Goal: Complete application form: Complete application form

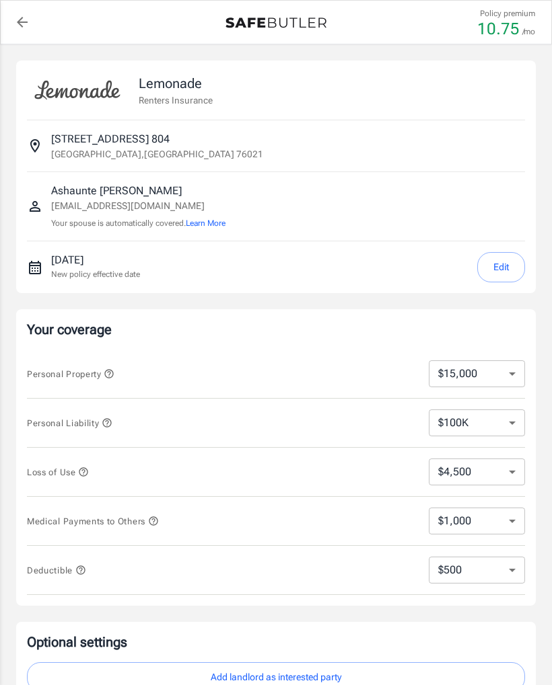
select select "15000"
select select "500"
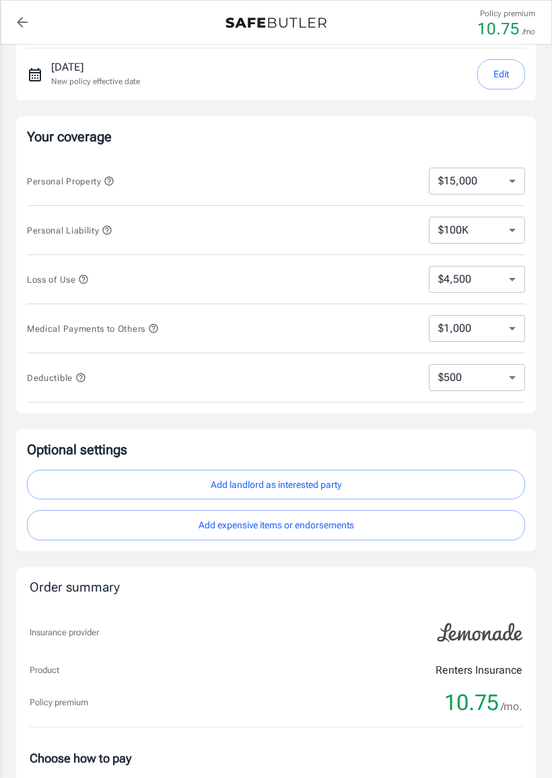
scroll to position [193, 0]
click at [339, 486] on button "Add landlord as interested party" at bounding box center [276, 484] width 498 height 30
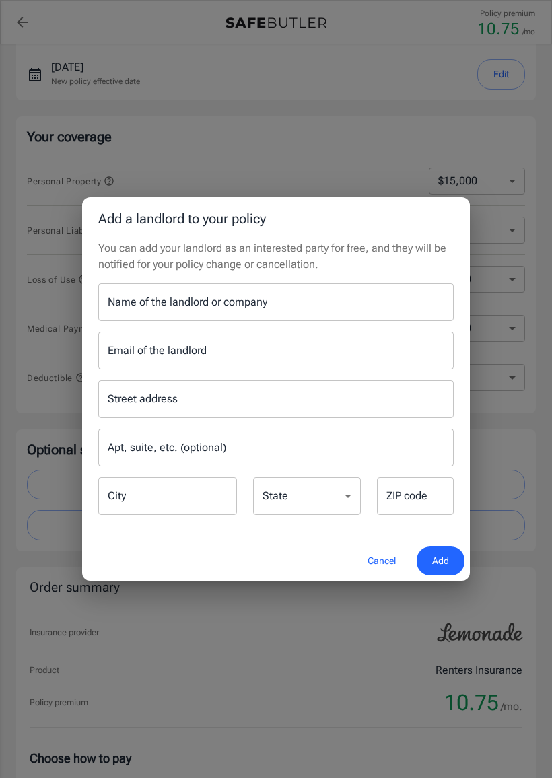
click at [325, 299] on input "Name of the landlord or company" at bounding box center [275, 302] width 355 height 38
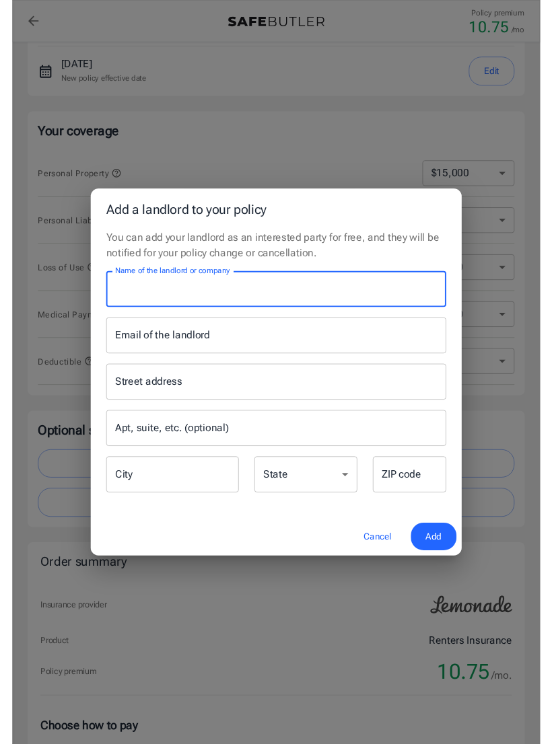
scroll to position [192, 0]
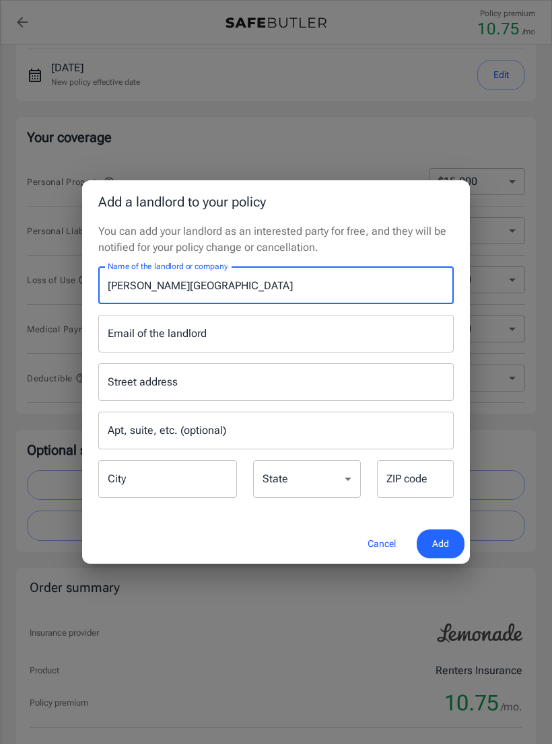
type input "[PERSON_NAME][GEOGRAPHIC_DATA]"
click at [136, 376] on div "Street address Street address" at bounding box center [275, 382] width 355 height 38
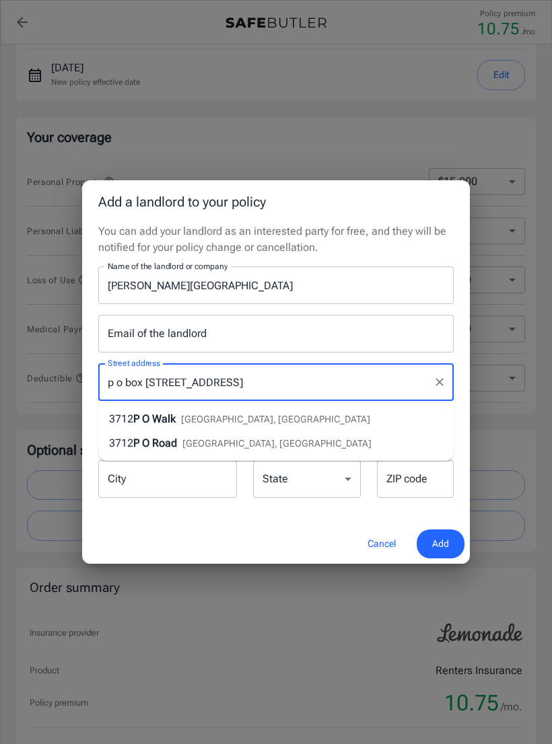
type input "p o box [STREET_ADDRESS]"
click at [402, 479] on div "ZIP code ZIP code" at bounding box center [415, 479] width 77 height 38
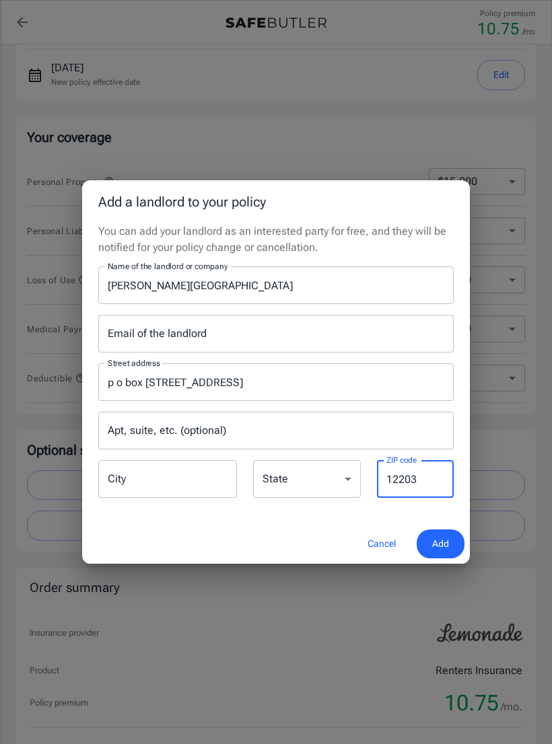
type input "12203"
click at [141, 473] on input "City" at bounding box center [167, 479] width 139 height 38
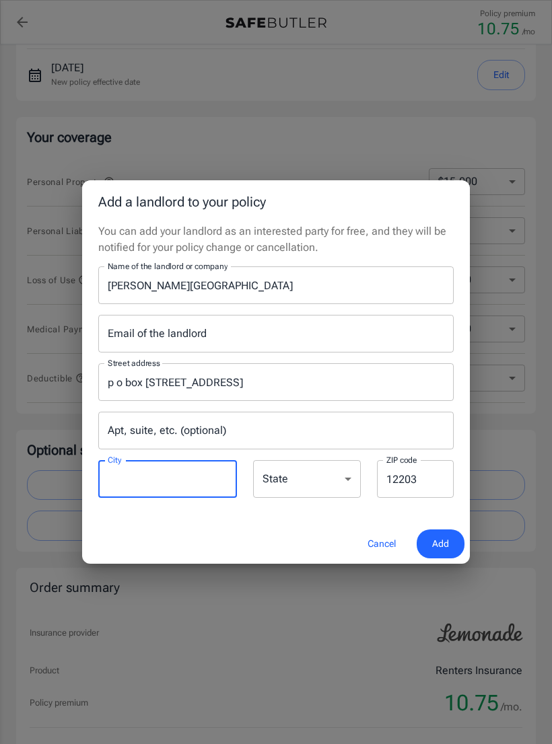
click at [239, 386] on input "p o box [STREET_ADDRESS]" at bounding box center [265, 382] width 323 height 26
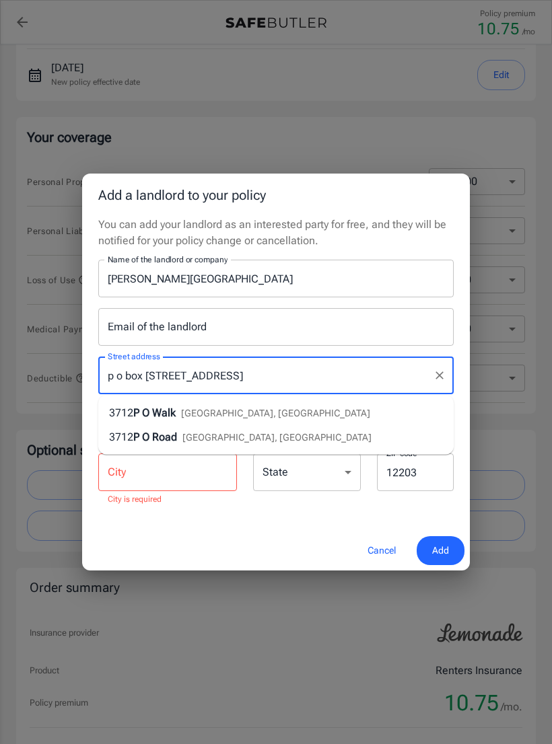
click at [132, 476] on input "City" at bounding box center [167, 472] width 139 height 38
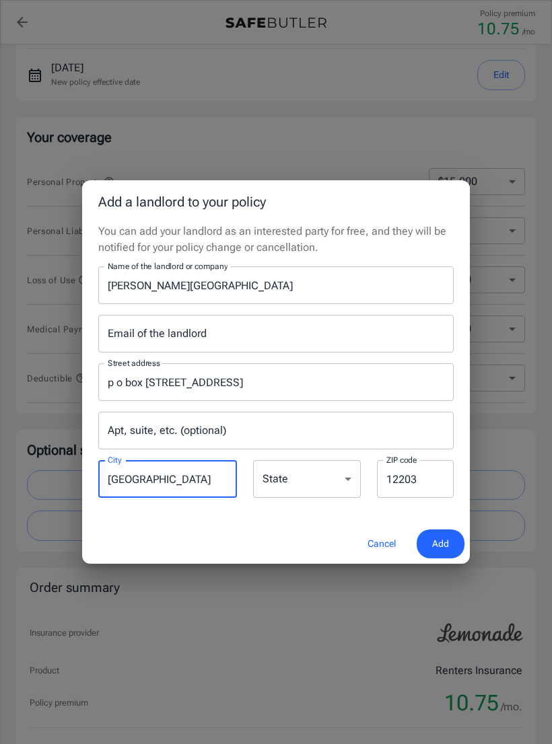
type input "[GEOGRAPHIC_DATA]"
click at [299, 476] on select "[US_STATE] [US_STATE] [US_STATE] [US_STATE] [US_STATE] [US_STATE] [US_STATE] [U…" at bounding box center [307, 479] width 108 height 38
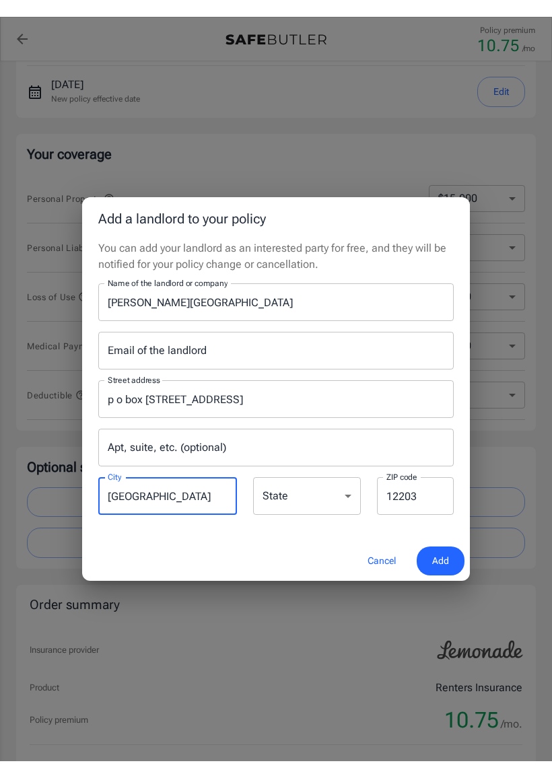
scroll to position [193, 0]
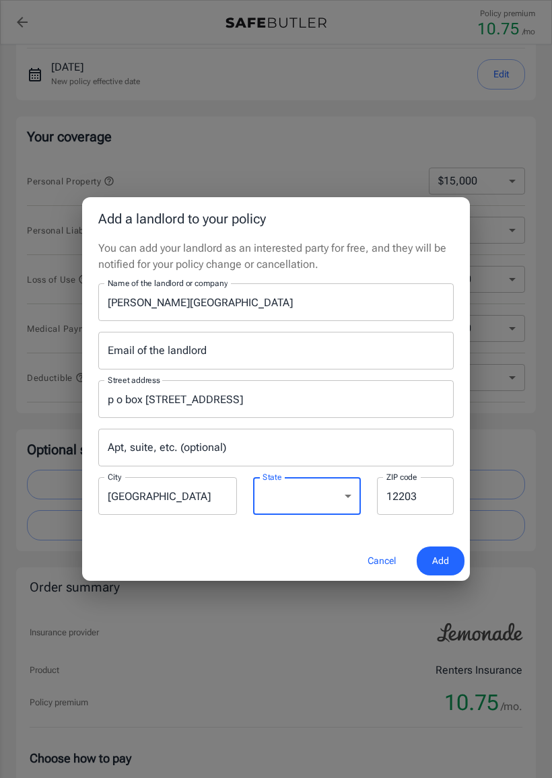
select select "NY"
click at [222, 400] on input "p o box [STREET_ADDRESS]" at bounding box center [265, 399] width 323 height 26
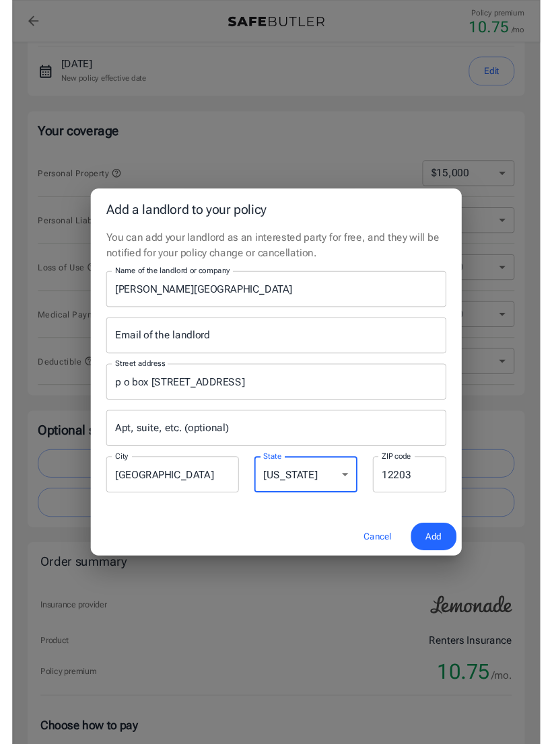
scroll to position [192, 0]
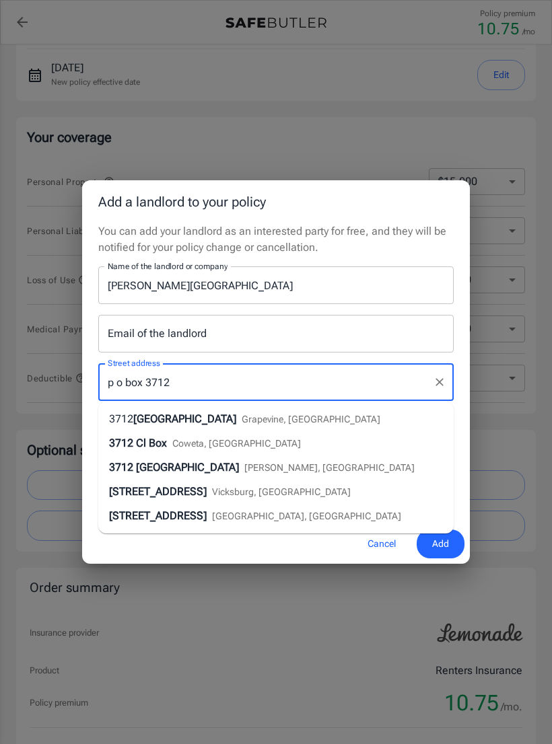
type input "p o box 3712"
click at [520, 449] on div "Add a landlord to your policy You can add your landlord as an interested party …" at bounding box center [276, 372] width 552 height 744
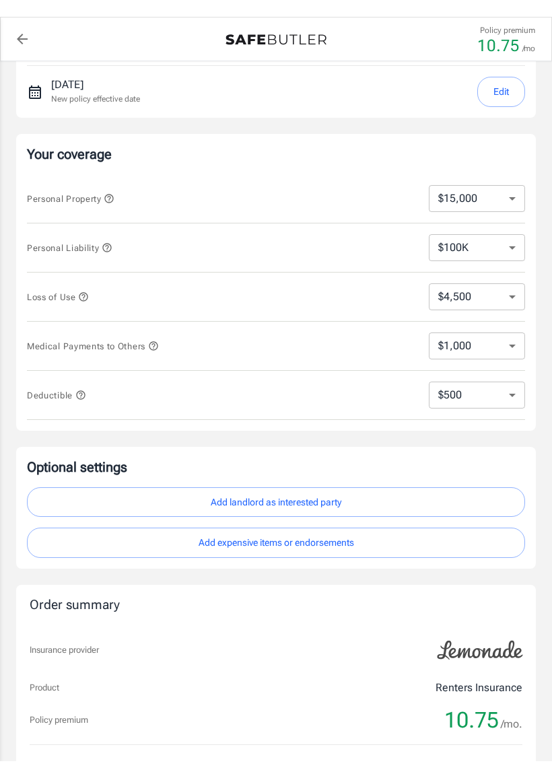
scroll to position [193, 0]
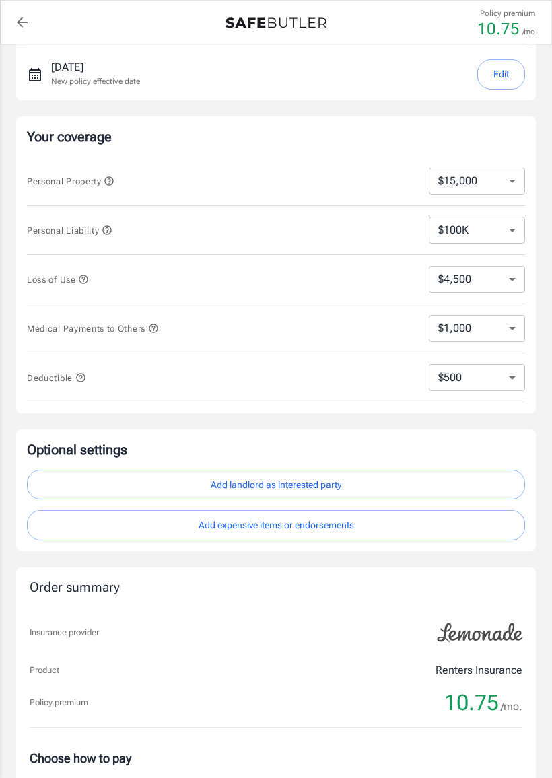
click at [441, 487] on button "Add landlord as interested party" at bounding box center [276, 484] width 498 height 30
select select "NY"
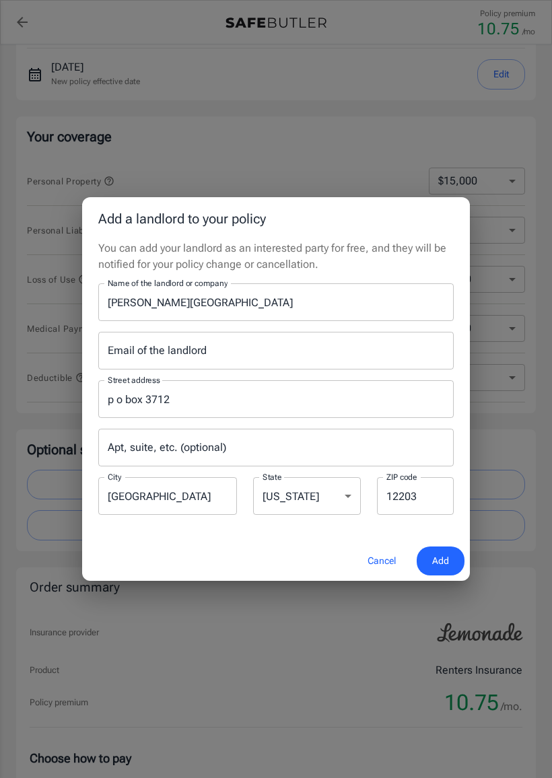
click at [443, 557] on span "Add" at bounding box center [440, 560] width 17 height 17
click at [362, 356] on input "Email of the landlord" at bounding box center [275, 351] width 355 height 38
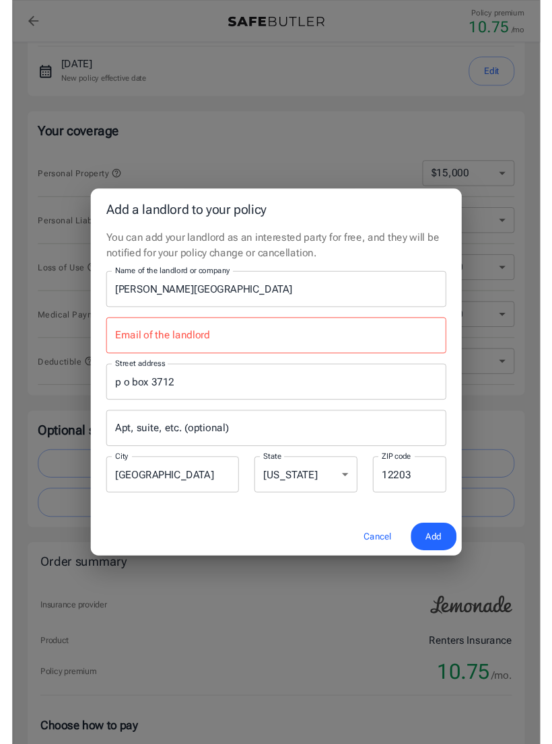
scroll to position [192, 0]
